Goal: Information Seeking & Learning: Learn about a topic

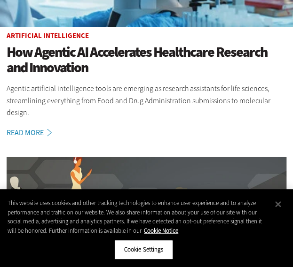
scroll to position [329, 0]
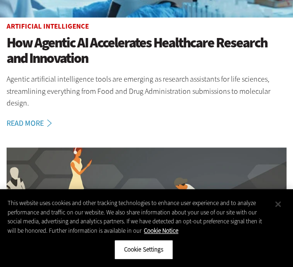
click at [281, 205] on button "Close" at bounding box center [277, 204] width 21 height 21
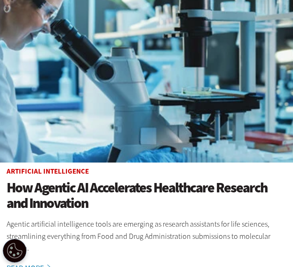
scroll to position [141, 0]
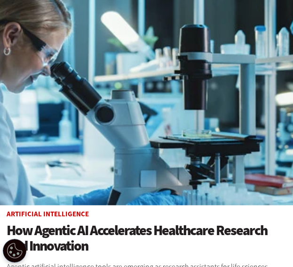
click at [69, 95] on img at bounding box center [146, 79] width 298 height 251
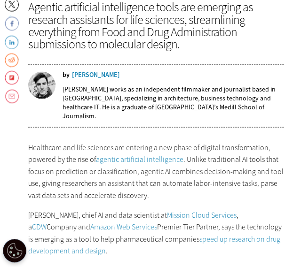
scroll to position [423, 0]
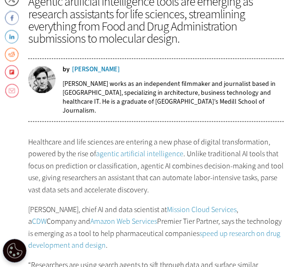
click at [216, 158] on p "Healthcare and life sciences are entering a new phase of digital transformation…" at bounding box center [155, 166] width 255 height 60
click at [226, 161] on p "Healthcare and life sciences are entering a new phase of digital transformation…" at bounding box center [155, 166] width 255 height 60
click at [227, 163] on p "Healthcare and life sciences are entering a new phase of digital transformation…" at bounding box center [155, 166] width 255 height 60
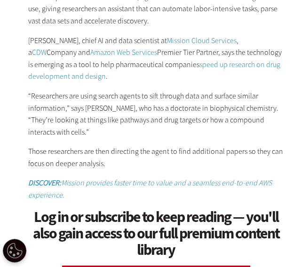
scroll to position [610, 0]
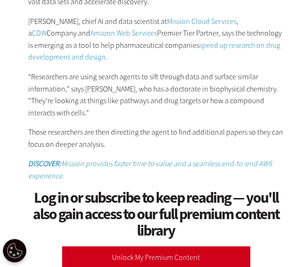
click at [126, 114] on section "Healthcare and life sciences are entering a new phase of digital transformation…" at bounding box center [155, 109] width 255 height 322
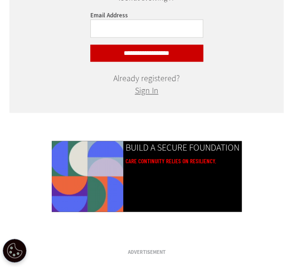
scroll to position [1221, 0]
